Goal: Information Seeking & Learning: Learn about a topic

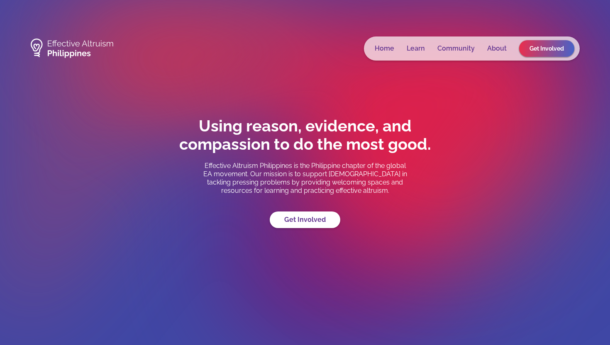
click at [437, 128] on h1 "Using reason, evidence, and compassion to do the most good." at bounding box center [305, 135] width 290 height 37
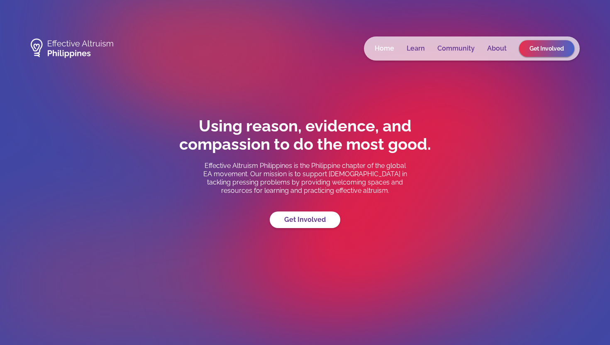
click at [385, 47] on link "Home" at bounding box center [384, 48] width 19 height 8
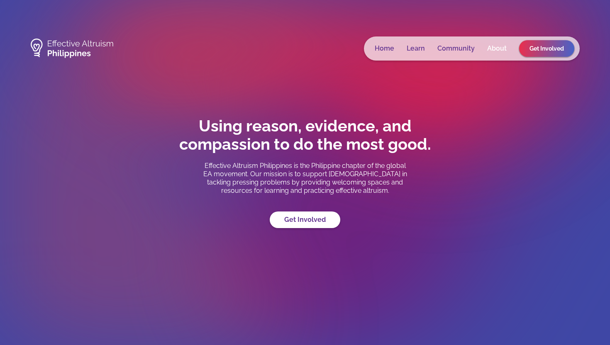
click at [499, 51] on link "About" at bounding box center [496, 48] width 19 height 8
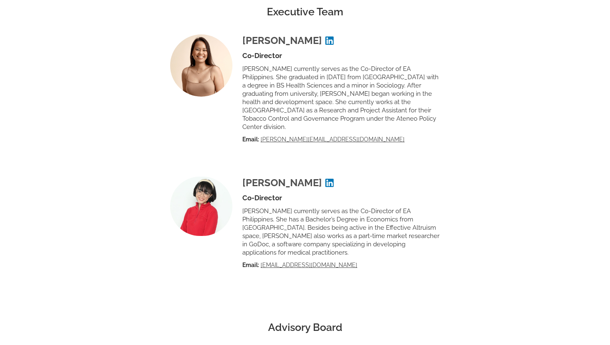
scroll to position [1329, 0]
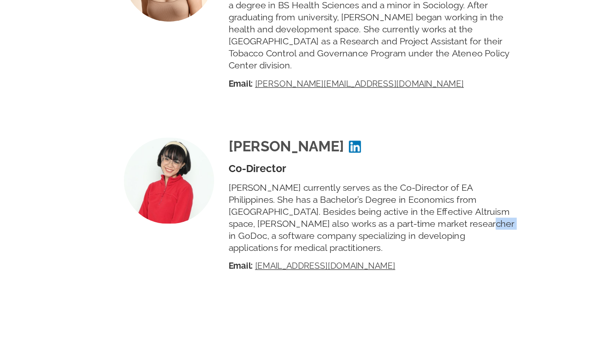
drag, startPoint x: 344, startPoint y: 218, endPoint x: 363, endPoint y: 218, distance: 19.1
click at [363, 218] on p "[PERSON_NAME] currently serves as the Co-Director of EA Philippines. She has a …" at bounding box center [340, 230] width 197 height 50
copy p "GoDoc"
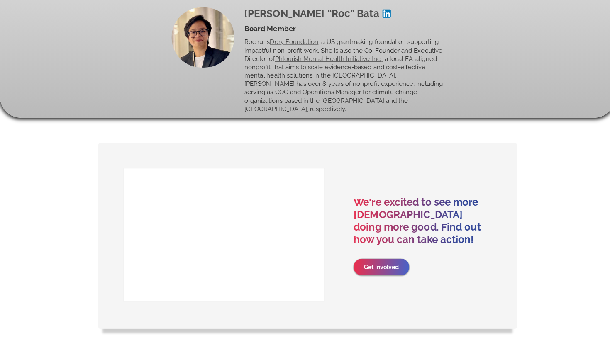
scroll to position [1947, 0]
